Goal: Information Seeking & Learning: Learn about a topic

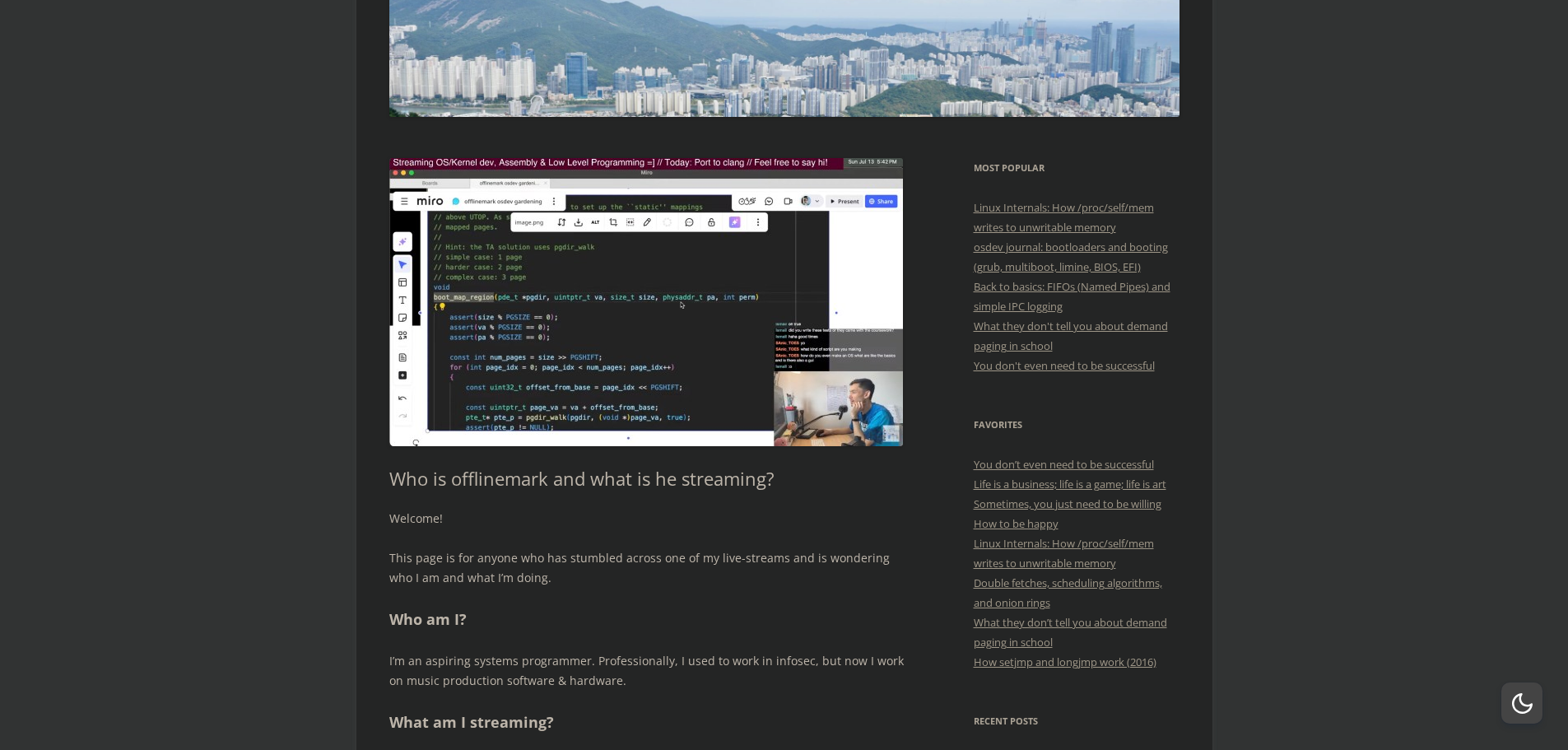
scroll to position [83, 0]
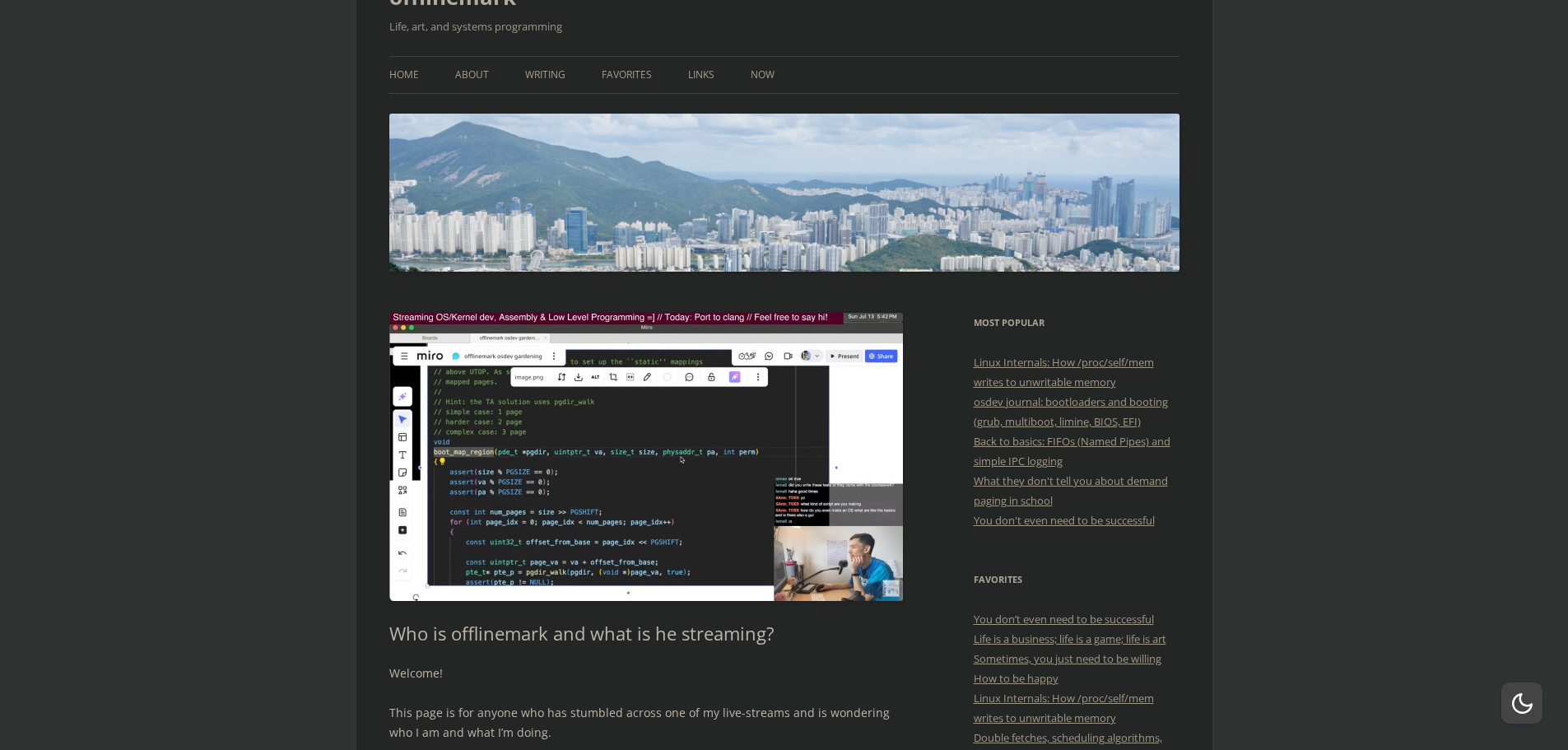
click at [516, 76] on ul "Home About Writing Favorites Links Now" at bounding box center [784, 74] width 790 height 37
click at [537, 76] on link "Writing" at bounding box center [545, 75] width 40 height 37
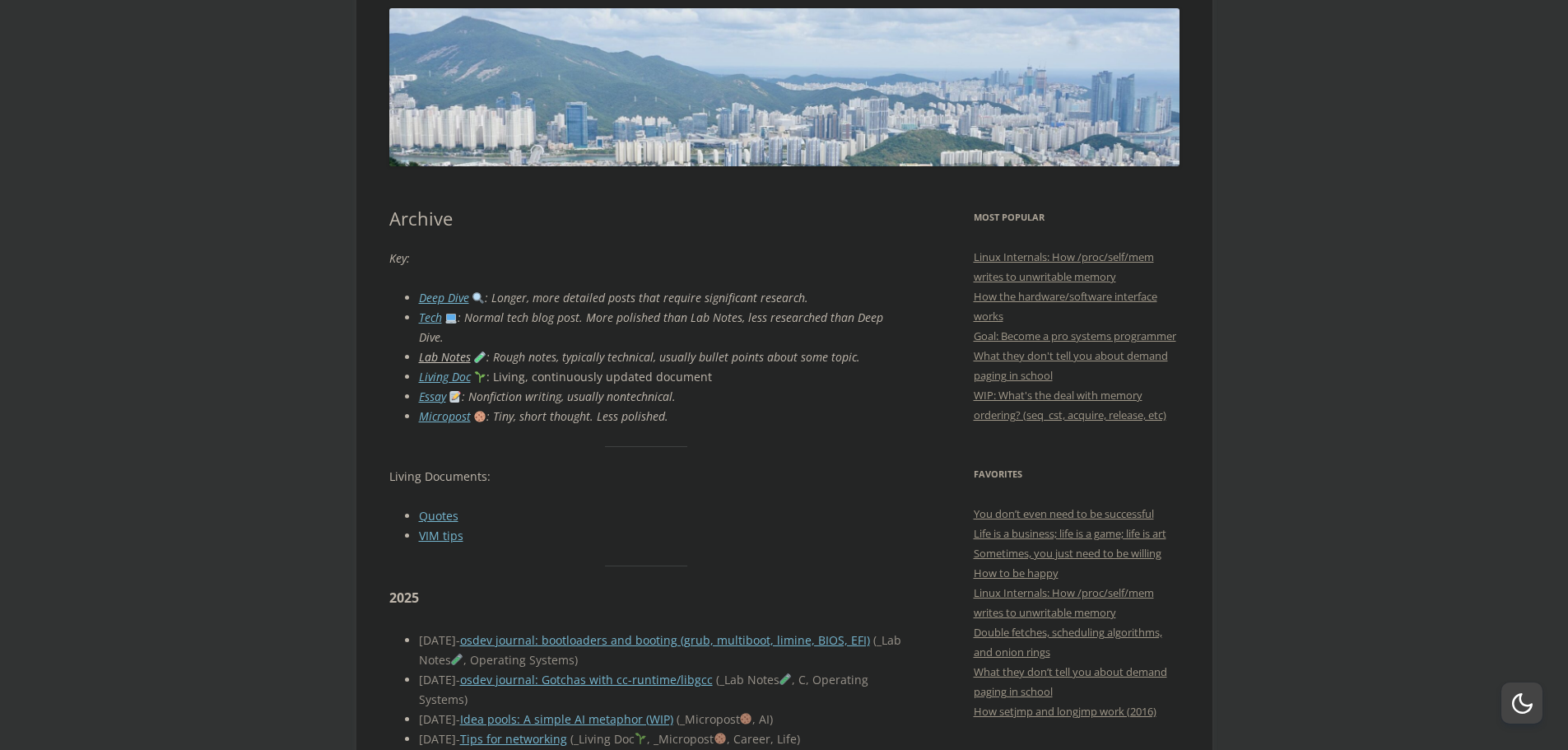
scroll to position [247, 0]
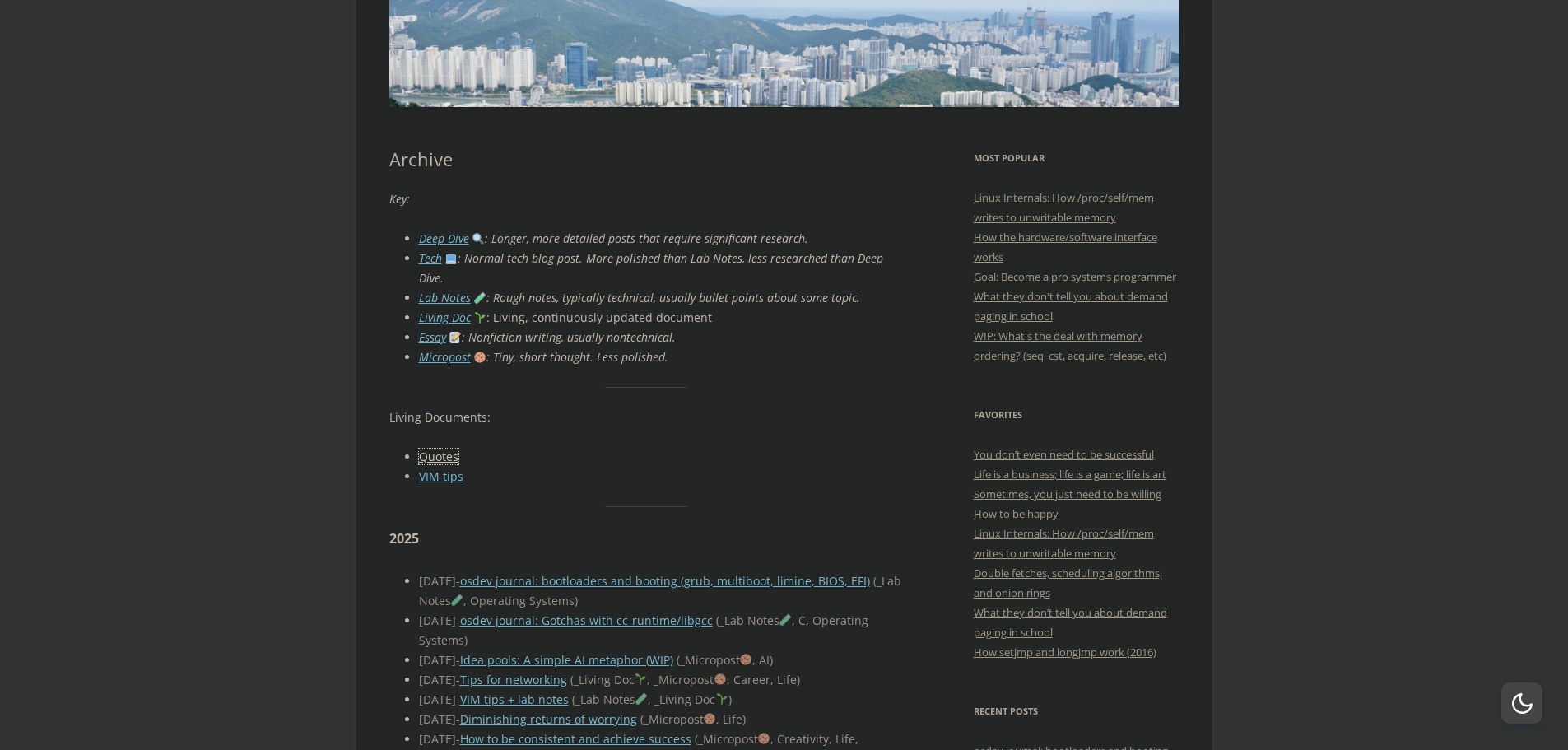
click at [447, 449] on link "Quotes" at bounding box center [438, 456] width 39 height 16
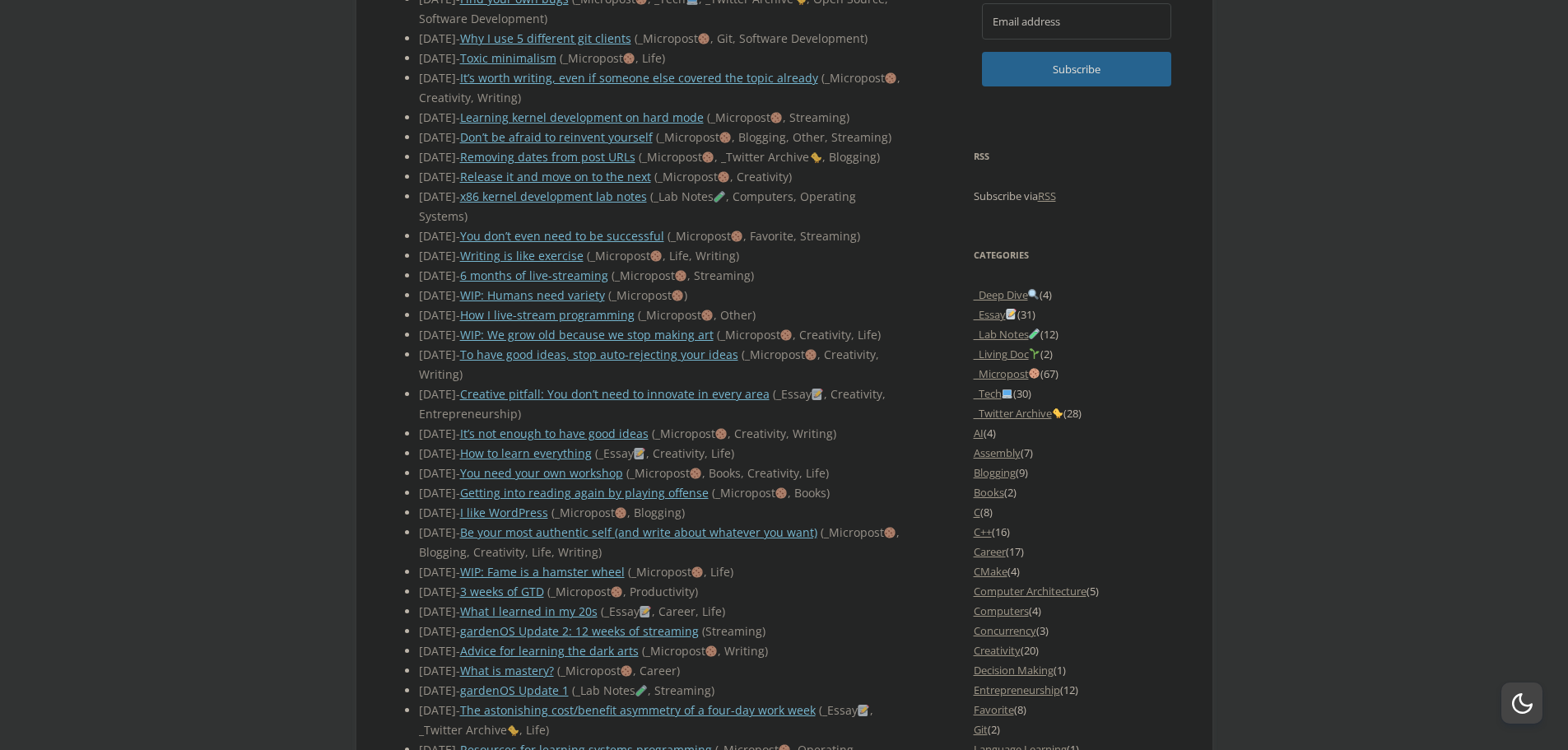
scroll to position [1482, 0]
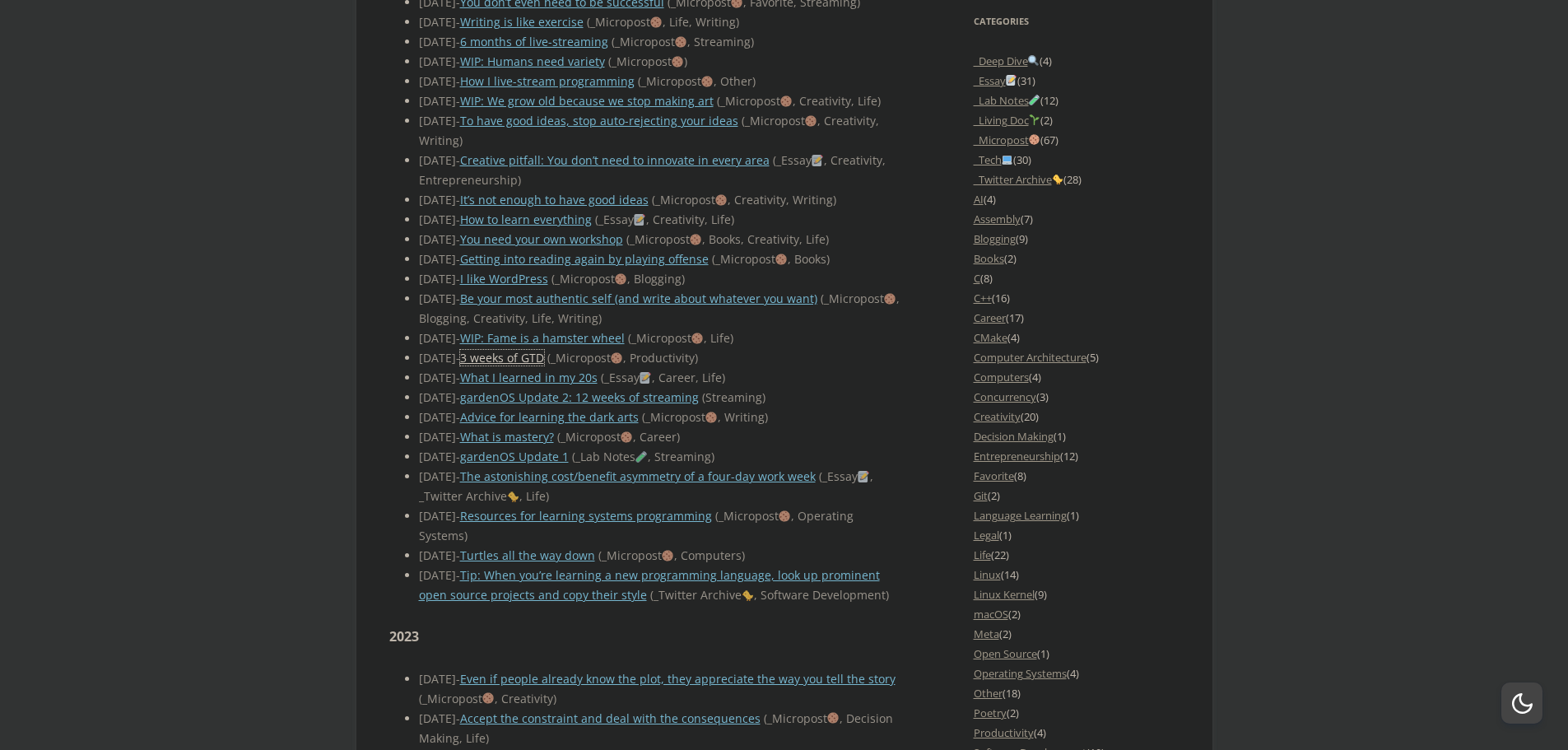
click at [502, 366] on link "3 weeks of GTD" at bounding box center [502, 358] width 84 height 16
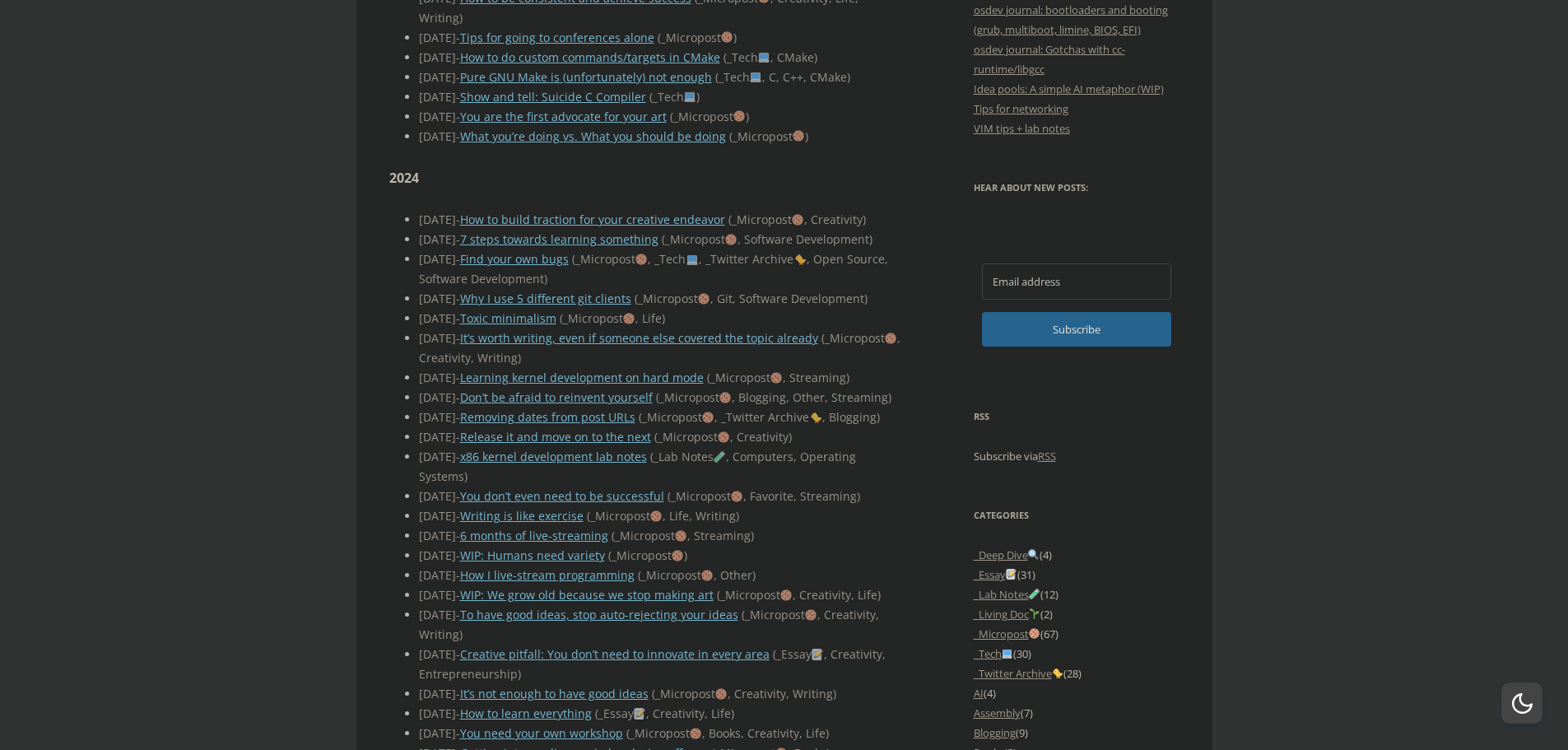
scroll to position [577, 0]
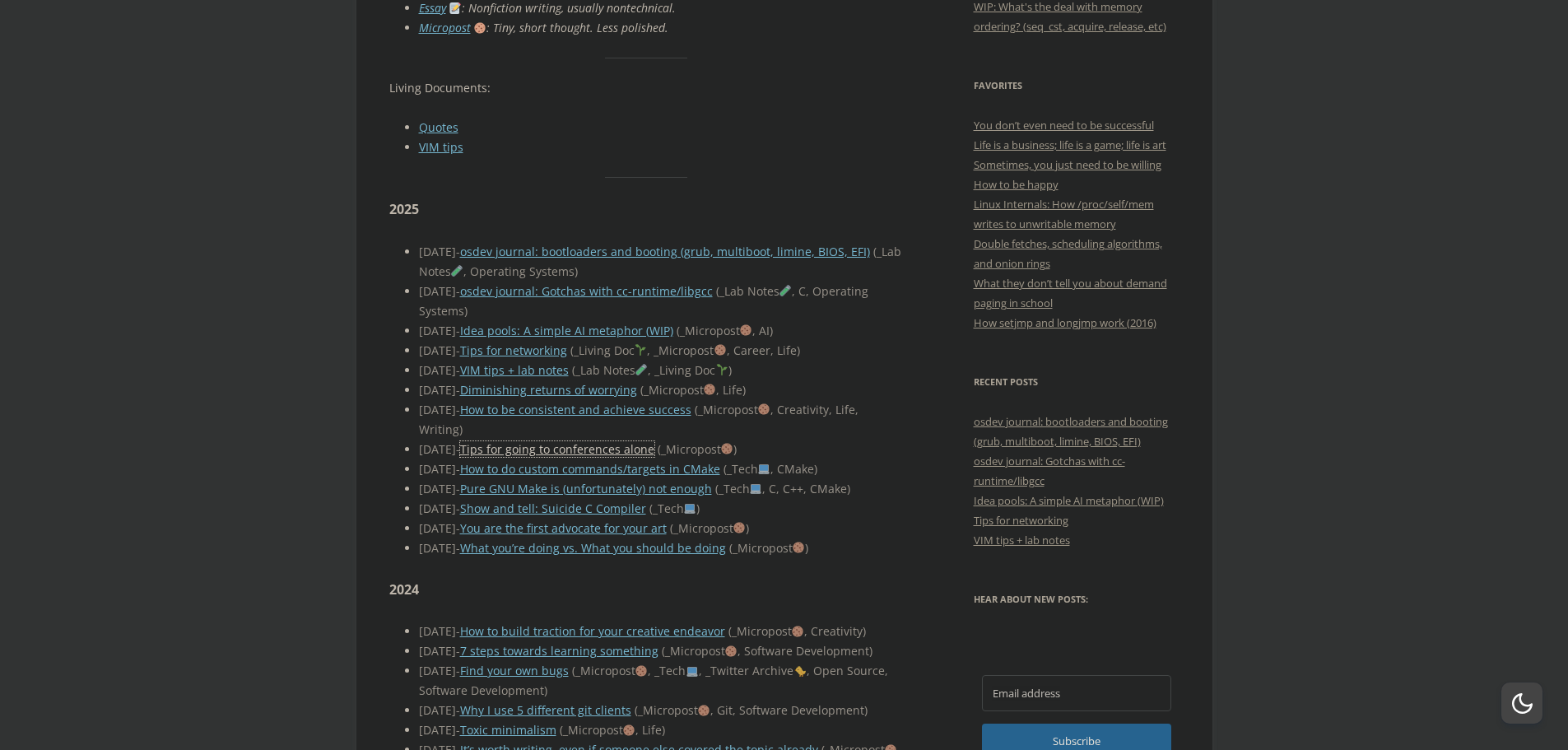
click at [591, 442] on link "Tips for going to conferences alone" at bounding box center [557, 449] width 194 height 16
click at [529, 342] on link "Tips for networking" at bounding box center [513, 350] width 107 height 16
click at [679, 244] on link "osdev journal: bootloaders and booting (grub, multiboot, limine, BIOS, EFI)" at bounding box center [665, 252] width 410 height 16
click at [660, 520] on link "You are the first advocate for your art" at bounding box center [563, 528] width 206 height 16
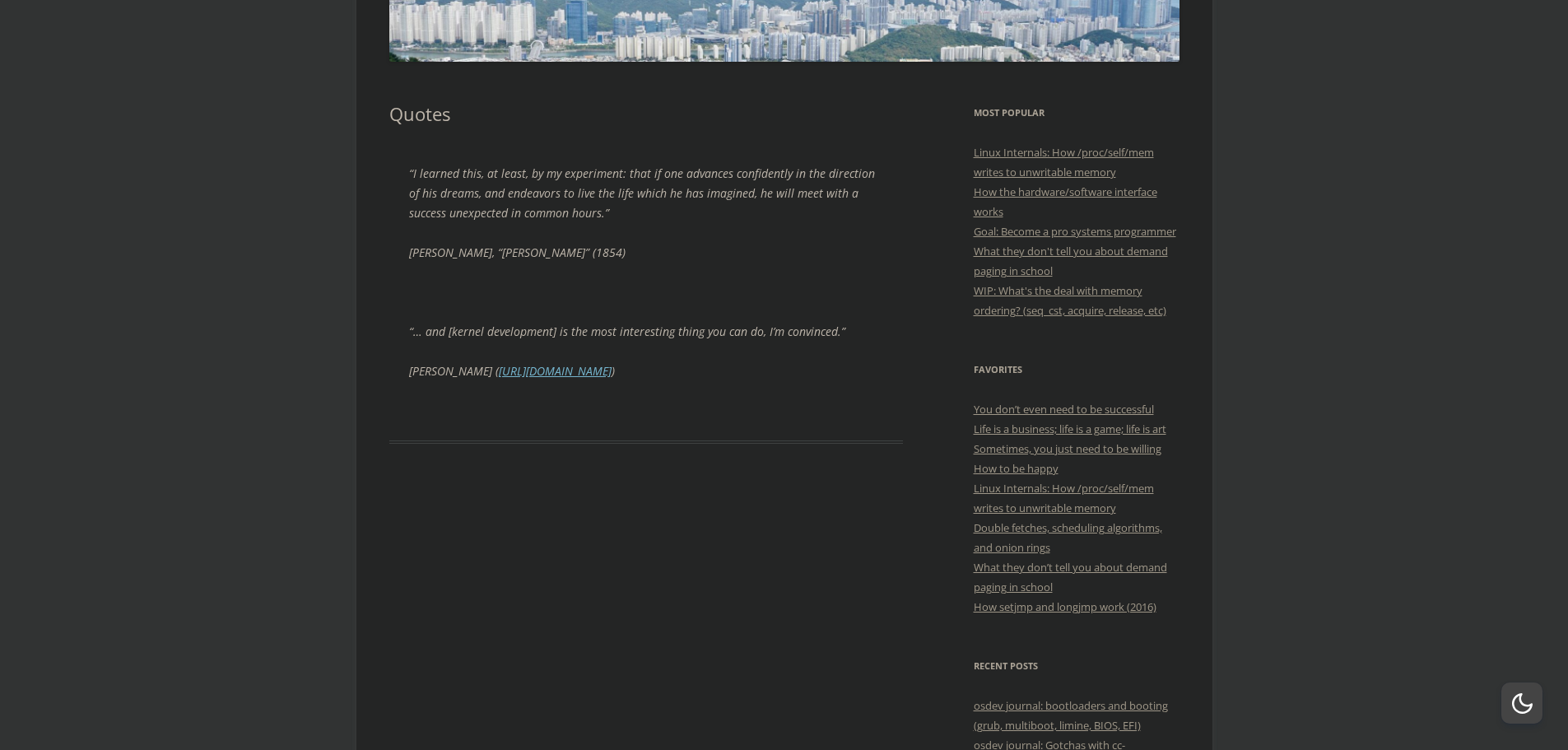
scroll to position [329, 0]
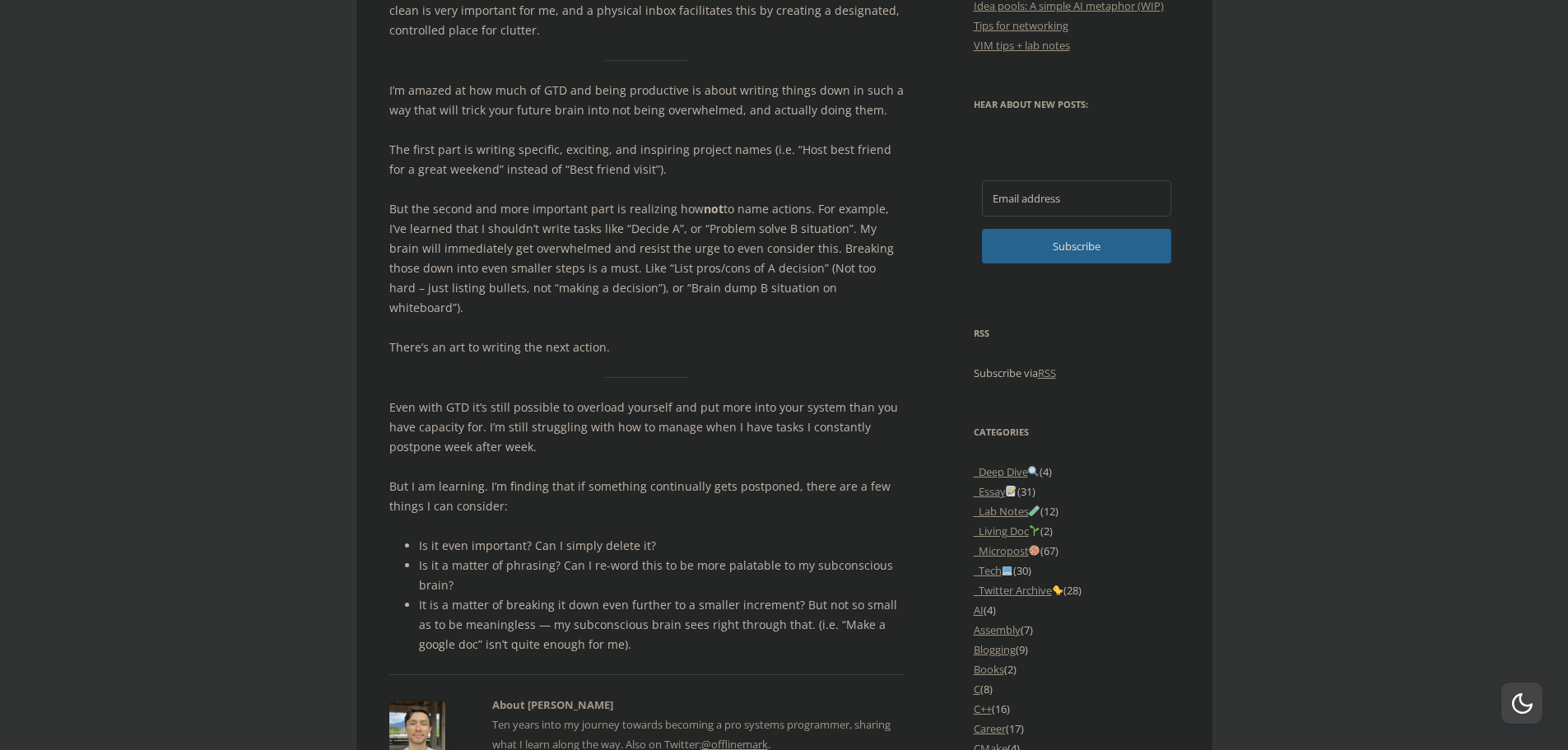
scroll to position [1317, 0]
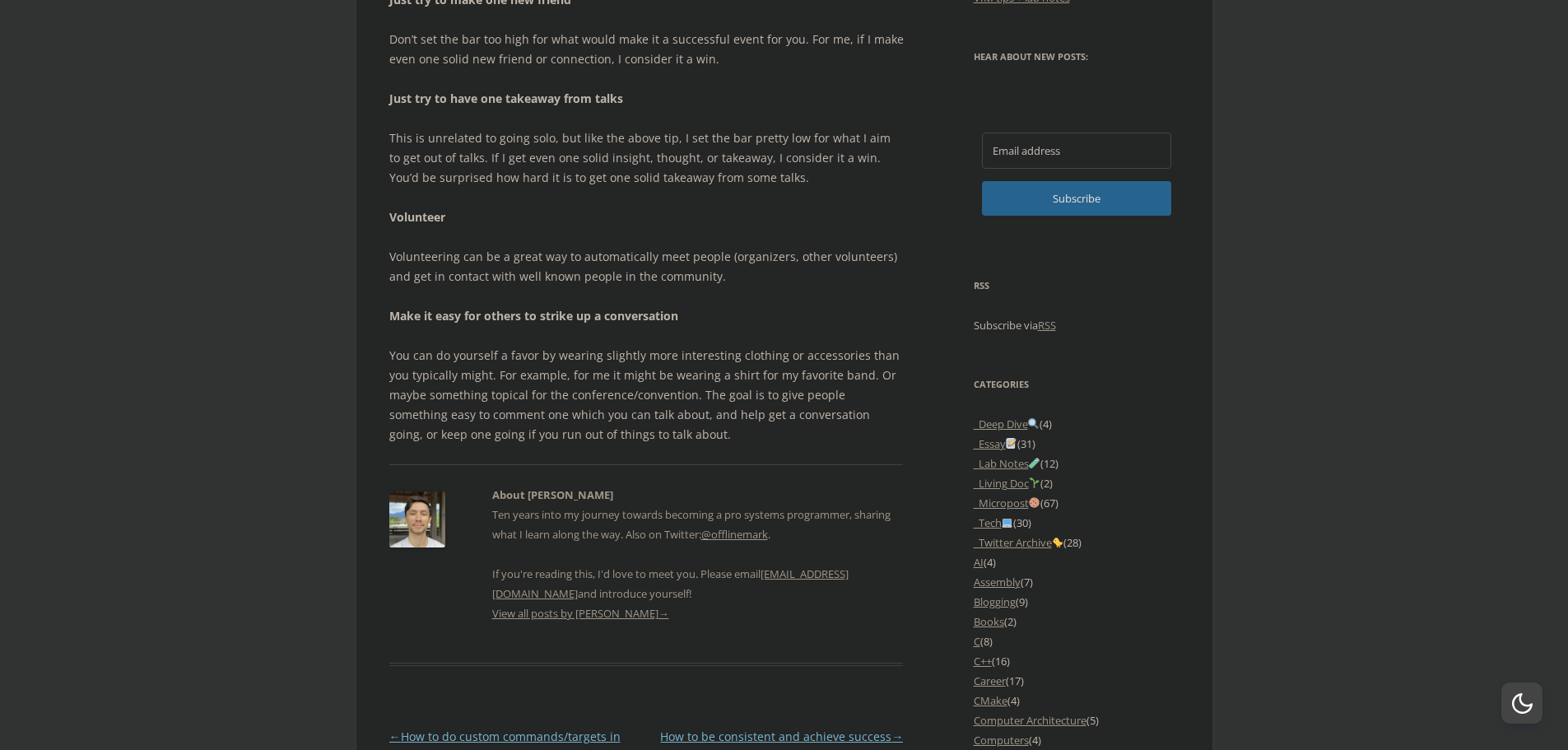
scroll to position [1152, 0]
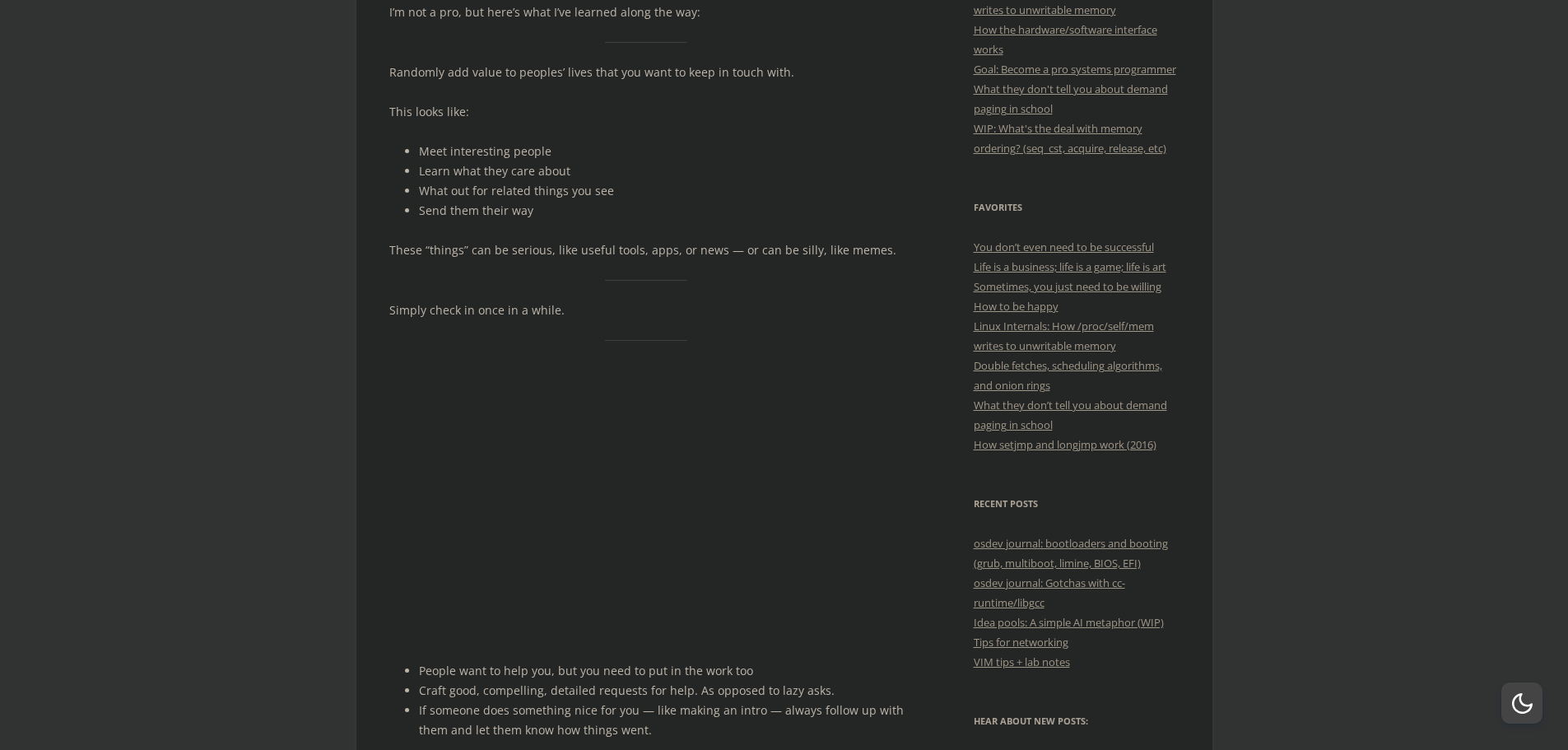
scroll to position [494, 0]
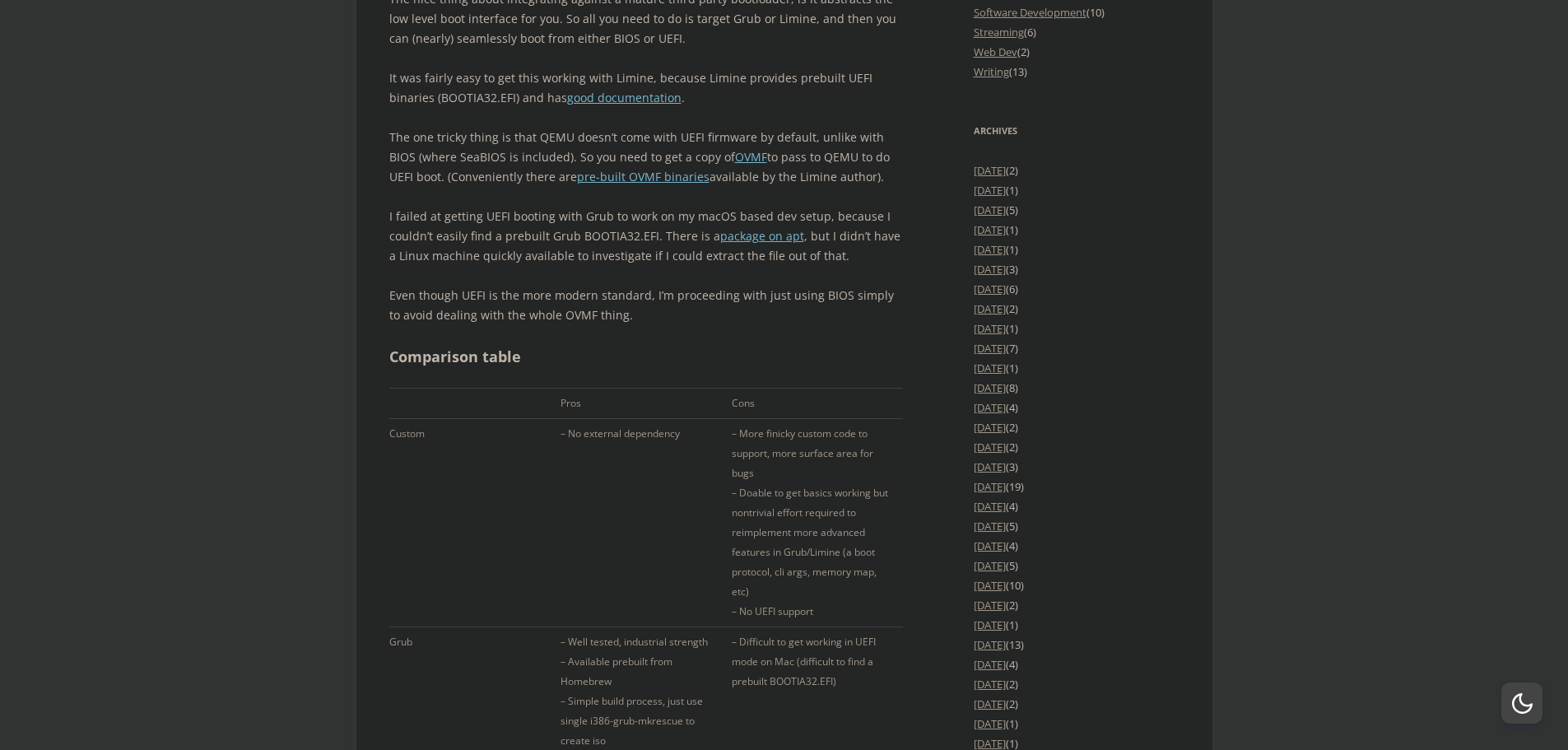
scroll to position [2223, 0]
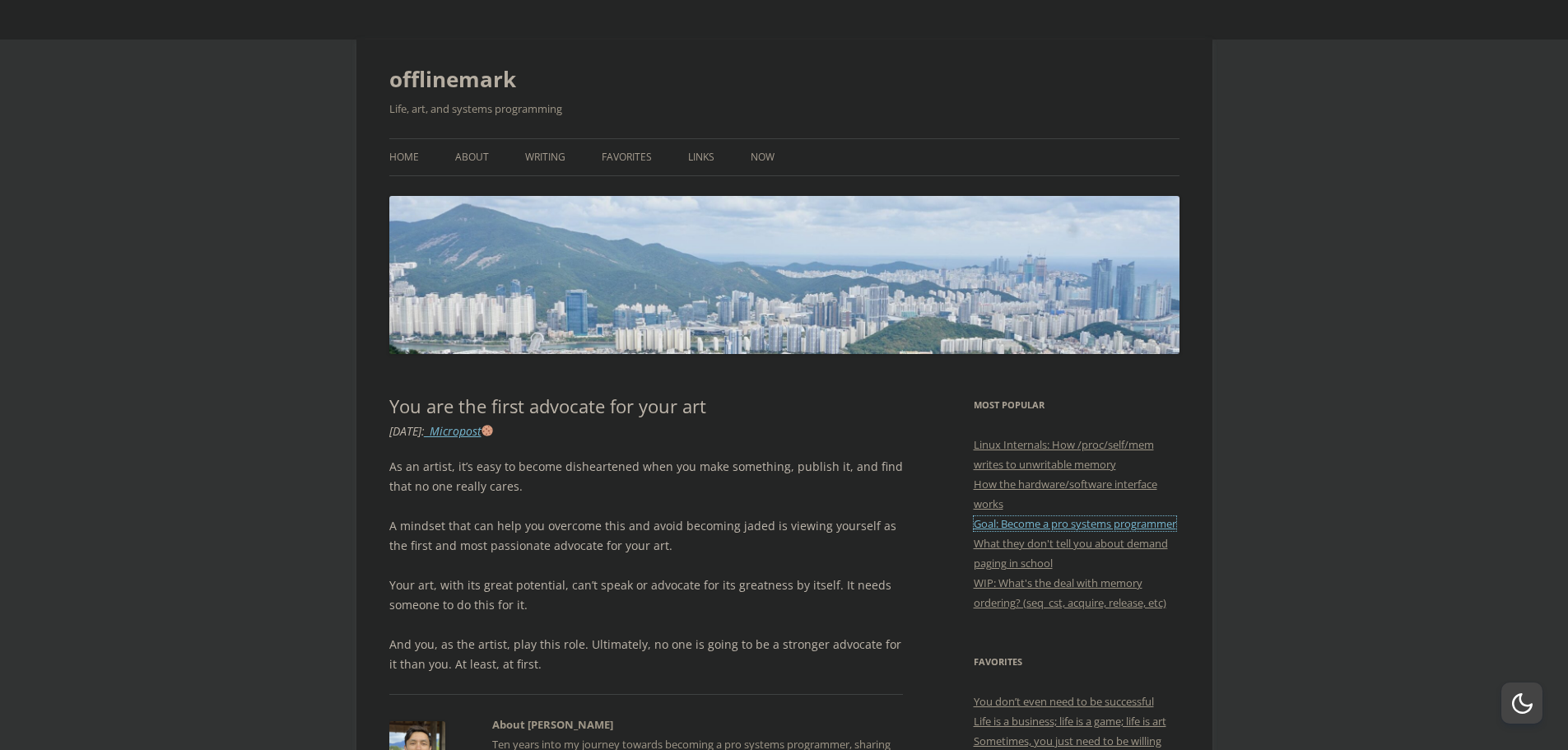
click at [1082, 530] on link "Goal: Become a pro systems programmer" at bounding box center [1075, 524] width 202 height 15
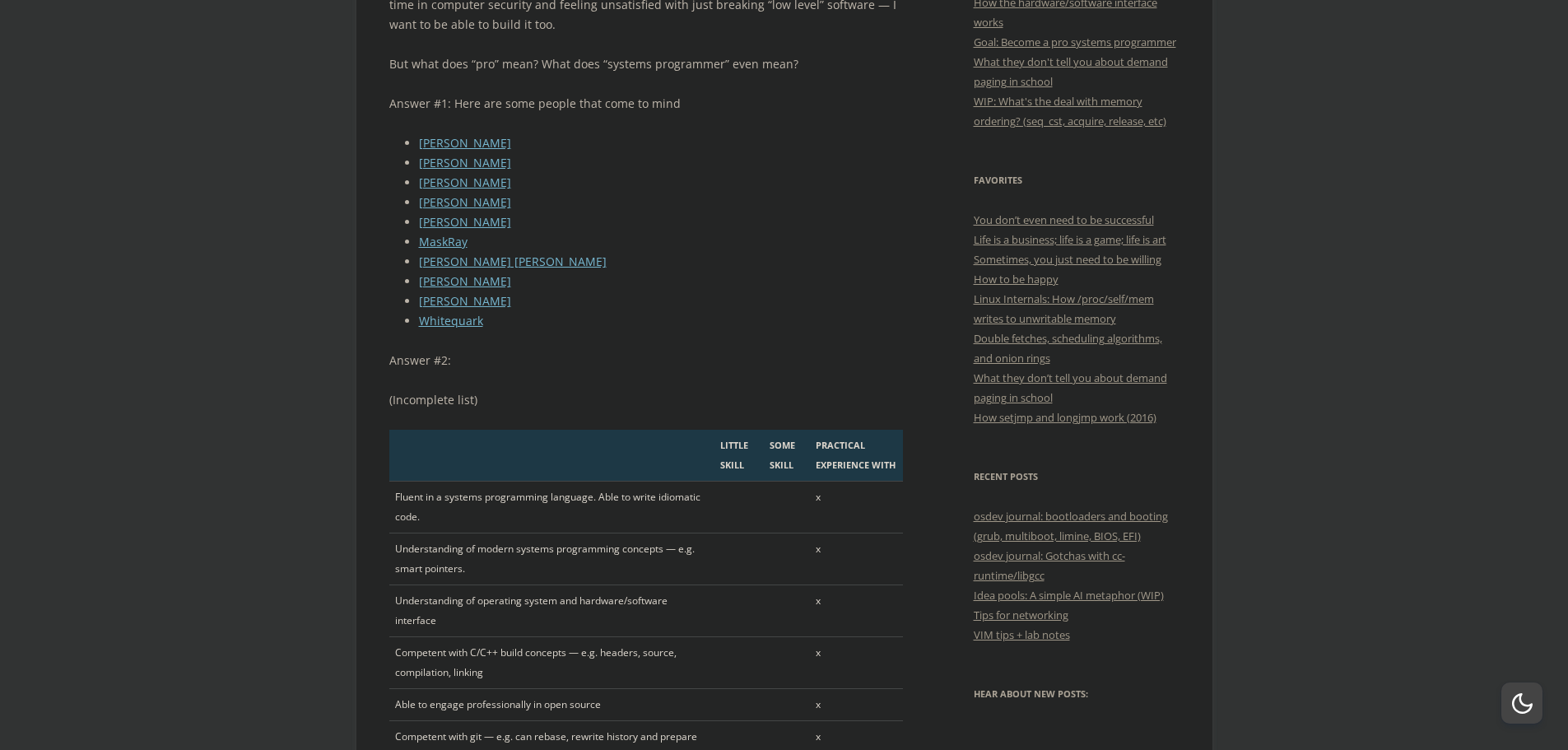
scroll to position [329, 0]
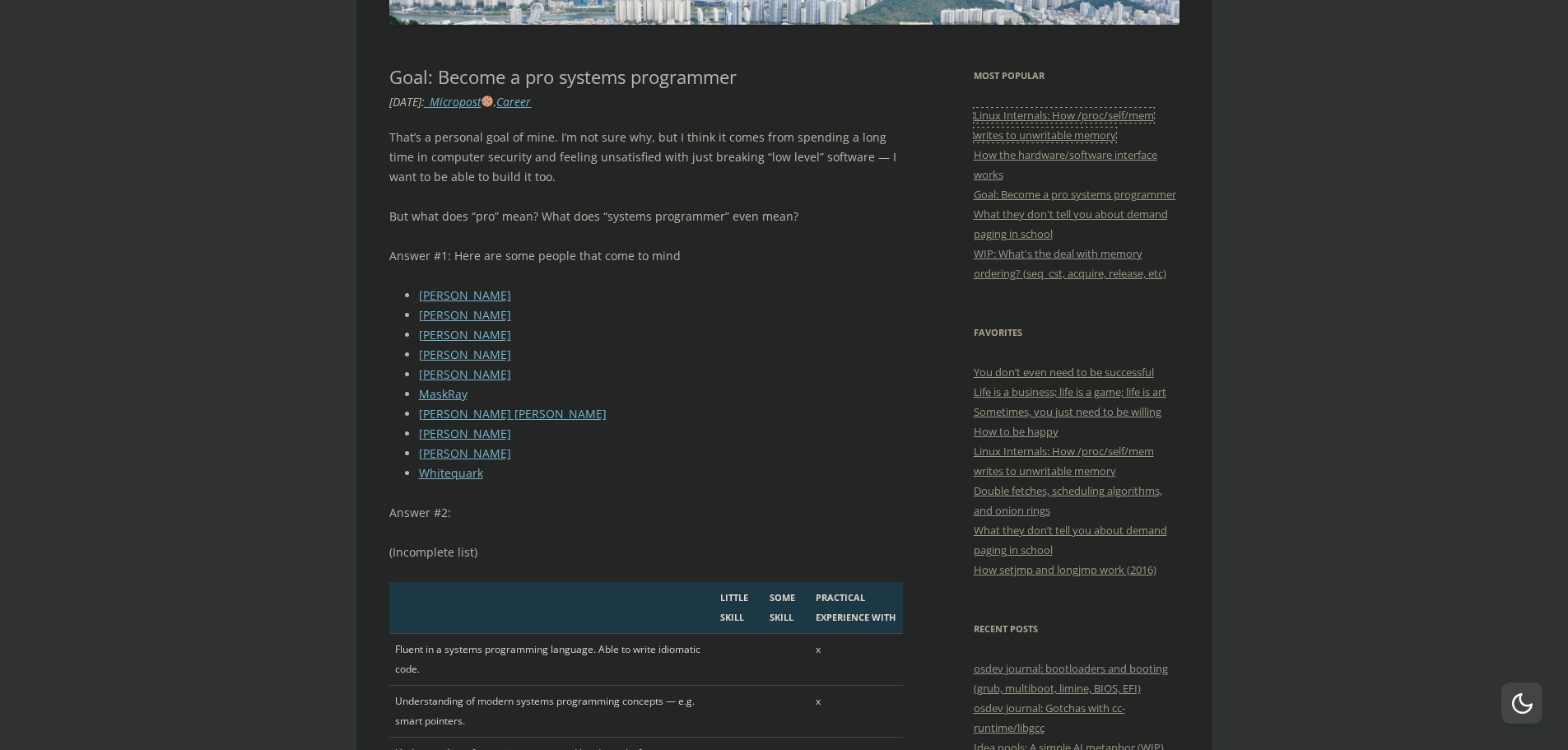
click at [1085, 127] on li "Linux Internals: How /proc/self/mem writes to unwritable memory" at bounding box center [1077, 125] width 206 height 39
click at [1082, 111] on link "Linux Internals: How /proc/self/mem writes to unwritable memory" at bounding box center [1064, 125] width 180 height 35
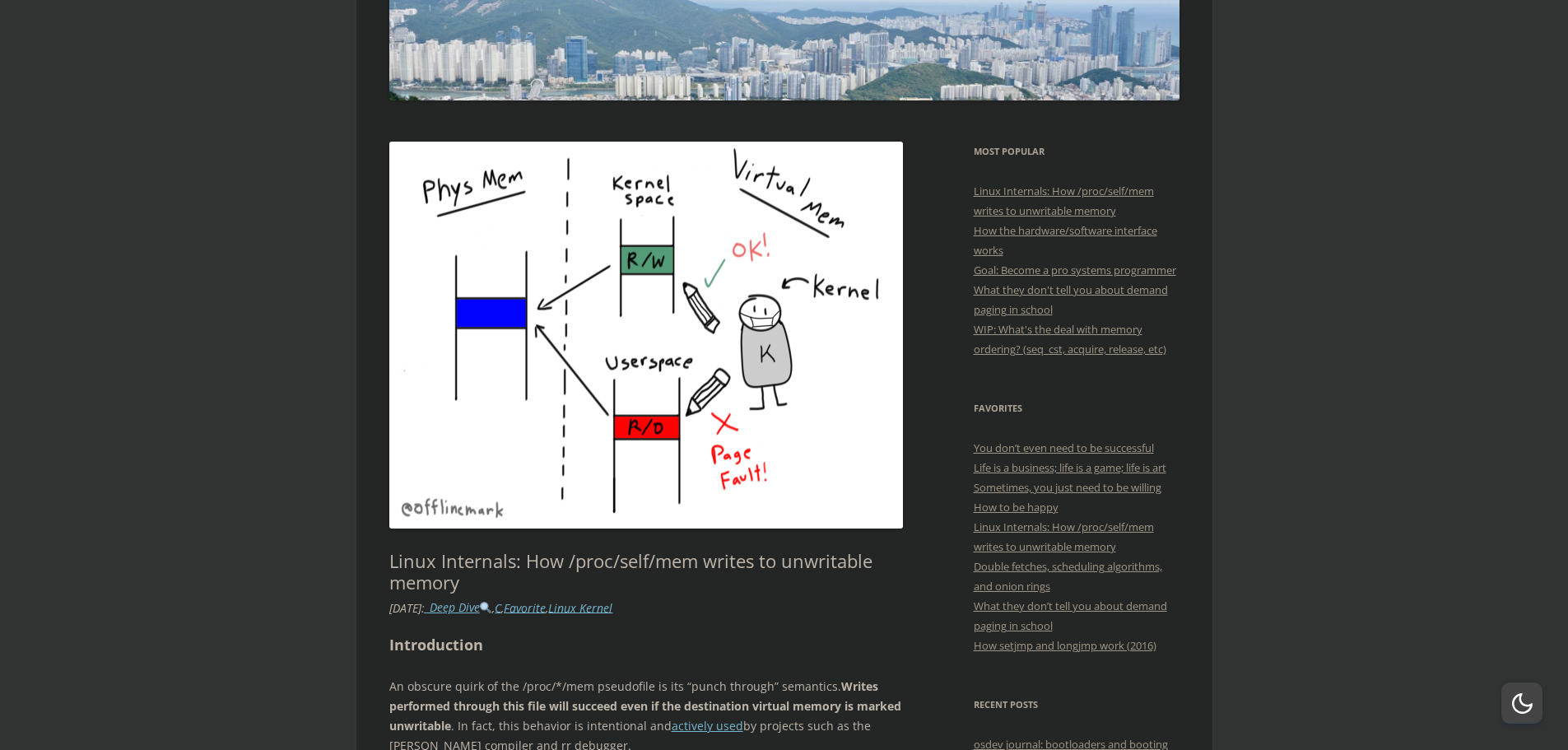
scroll to position [99, 0]
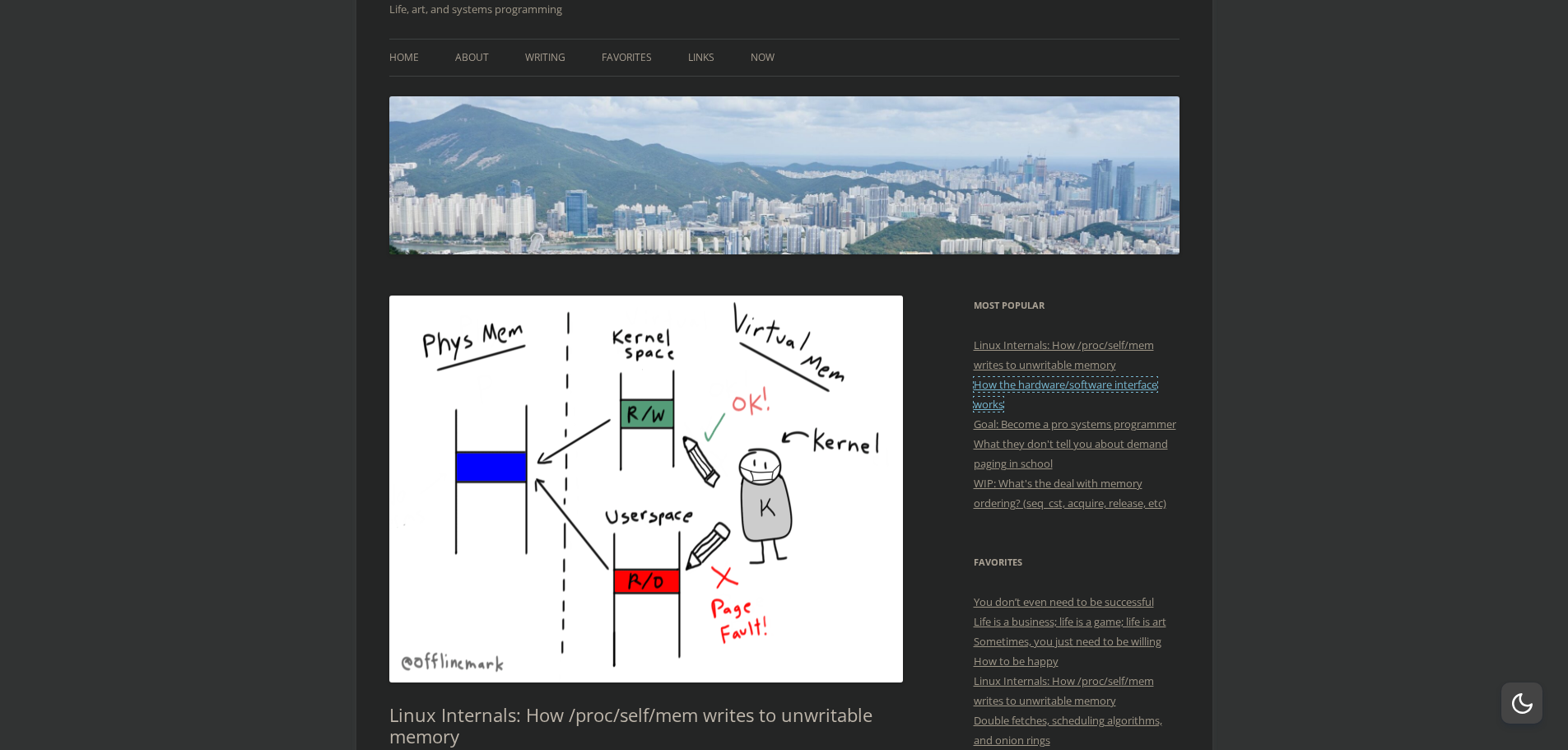
click at [1082, 387] on link "How the hardware/software interface works" at bounding box center [1065, 395] width 184 height 35
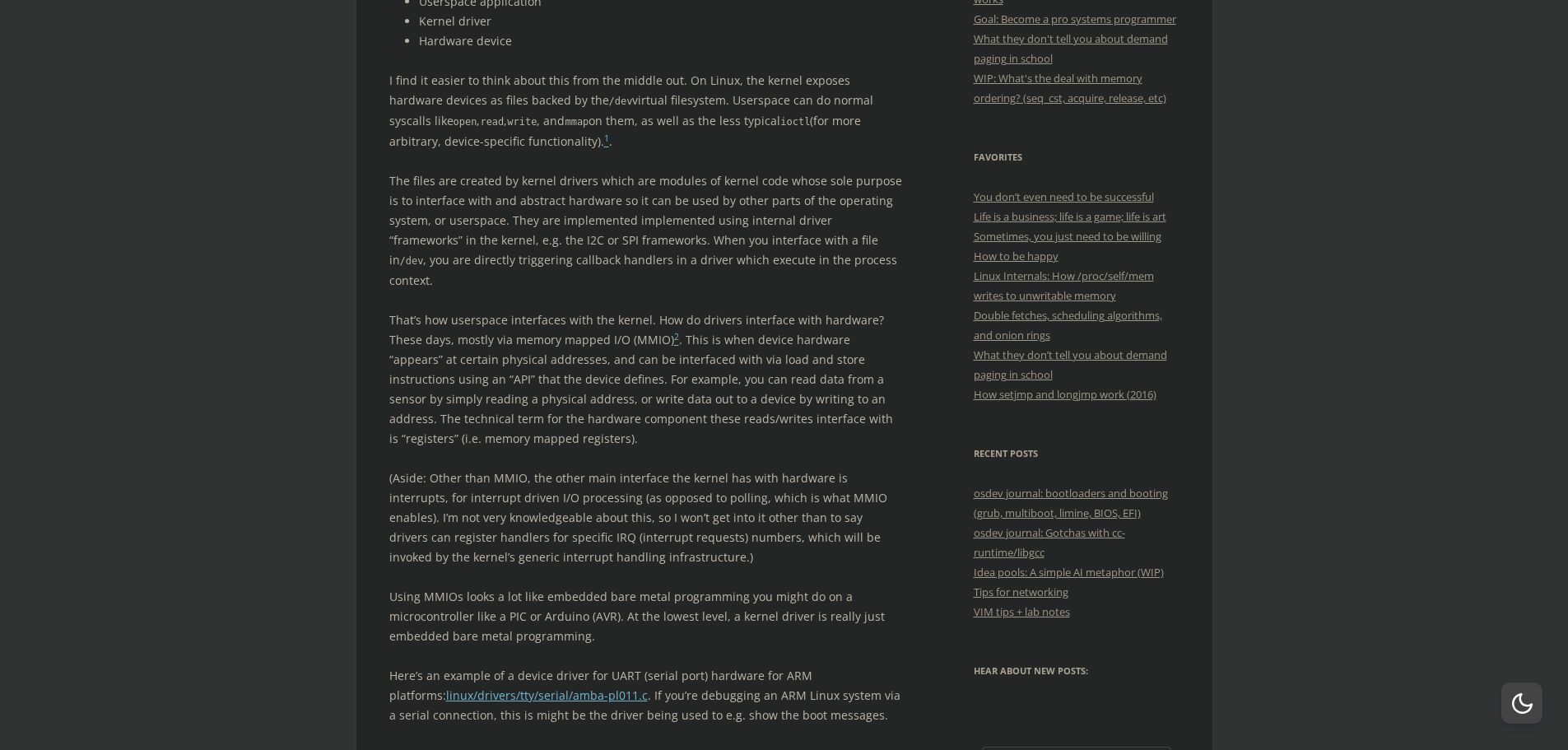
scroll to position [577, 0]
